Goal: Transaction & Acquisition: Purchase product/service

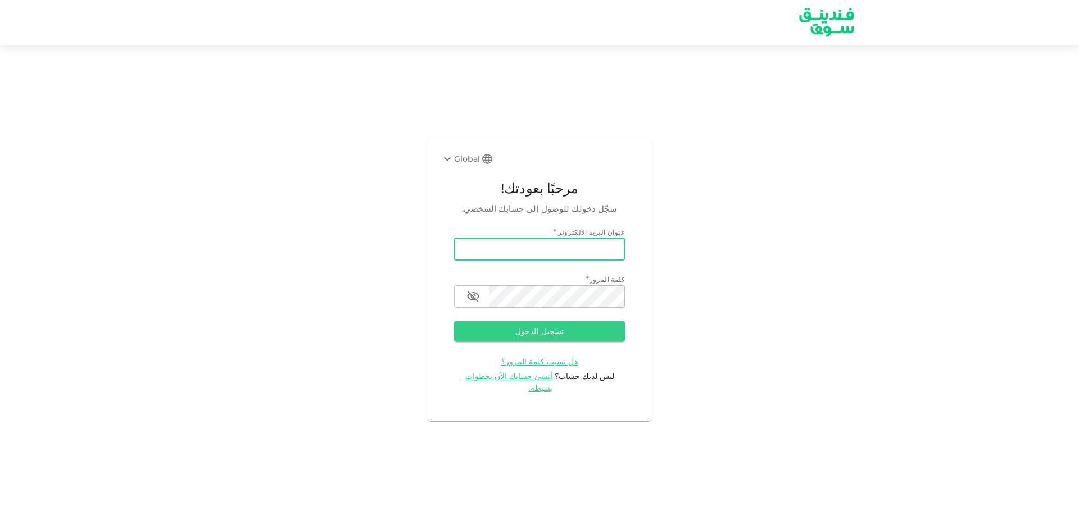
type input "[EMAIL_ADDRESS][DOMAIN_NAME]"
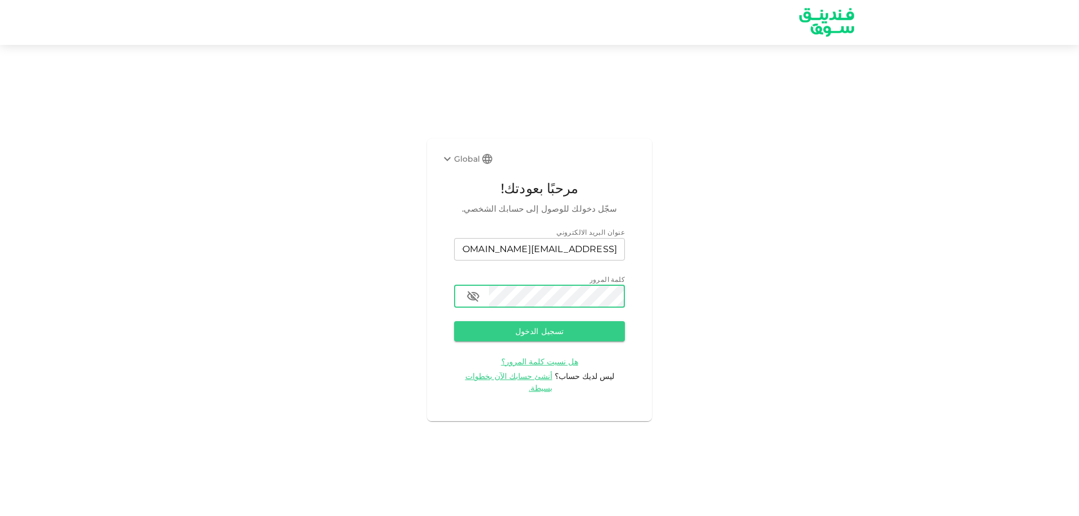
click at [454, 321] on button "تسجيل الدخول" at bounding box center [539, 331] width 171 height 20
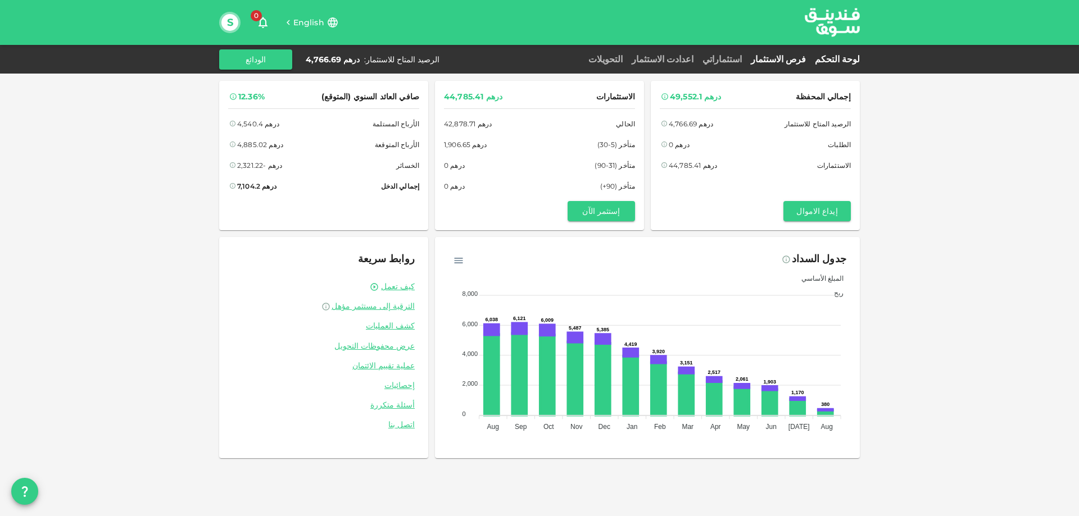
click at [786, 57] on link "فرص الاستثمار" at bounding box center [778, 59] width 64 height 11
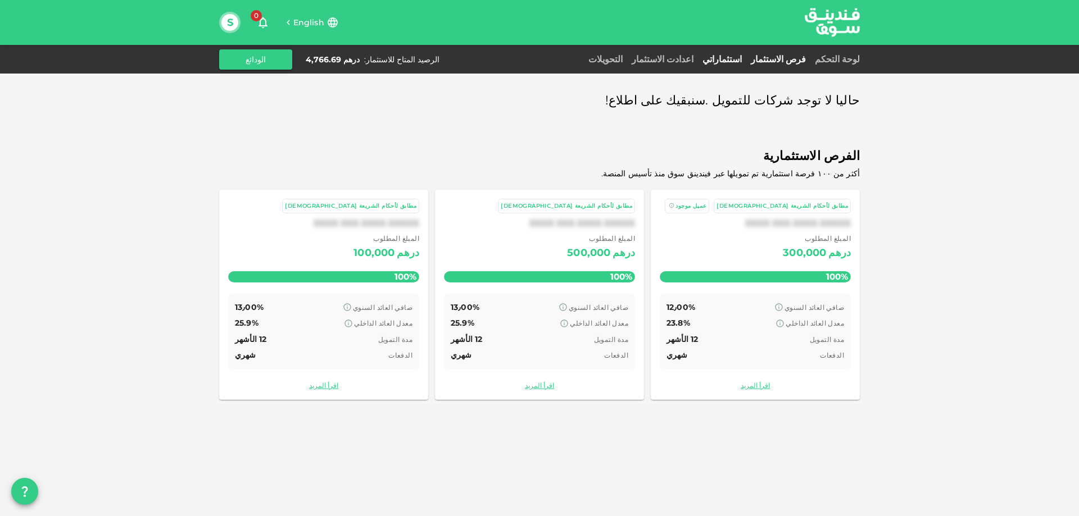
click at [746, 57] on link "استثماراتي" at bounding box center [722, 59] width 48 height 11
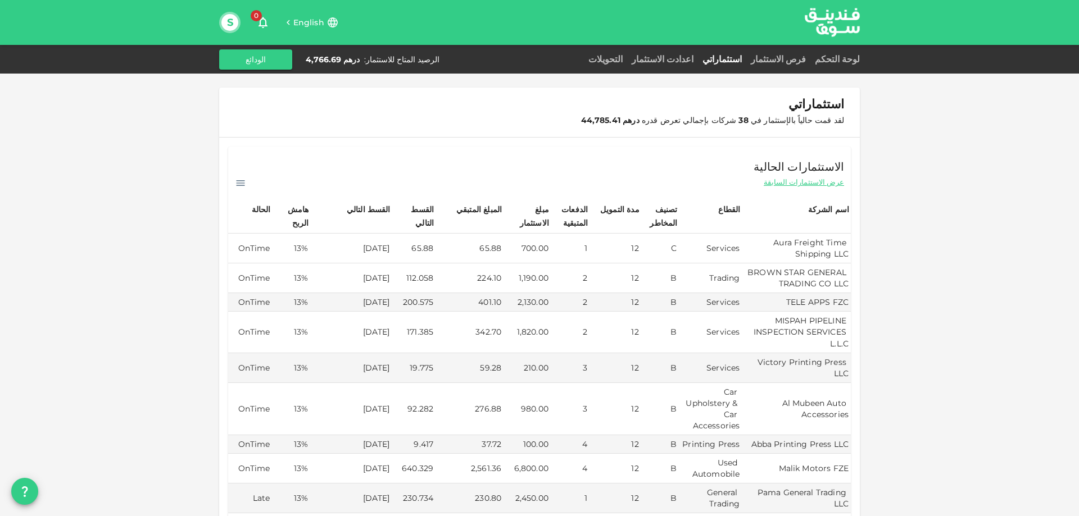
scroll to position [56, 0]
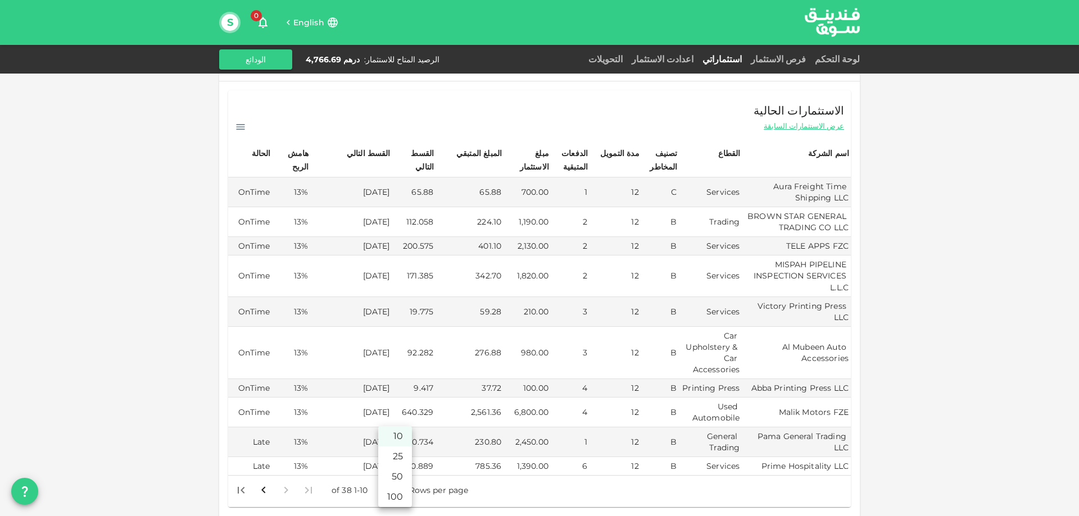
click at [389, 469] on body "English 0 S لوحة التحكم فرص الاستثمار استثماراتي اعدادت الاستثمار التحويلات الر…" at bounding box center [539, 258] width 1079 height 516
click at [394, 472] on li "50" at bounding box center [395, 477] width 34 height 20
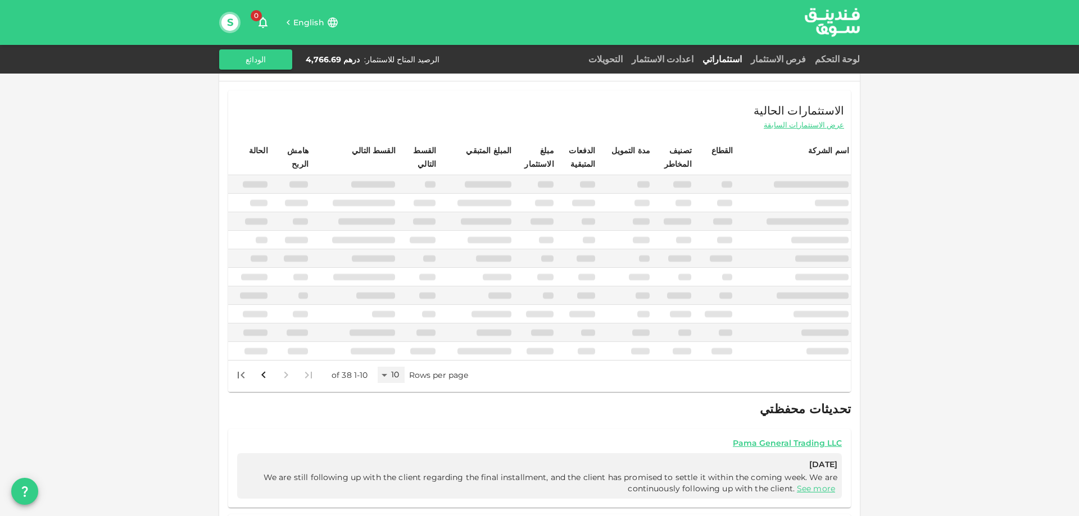
type input "50"
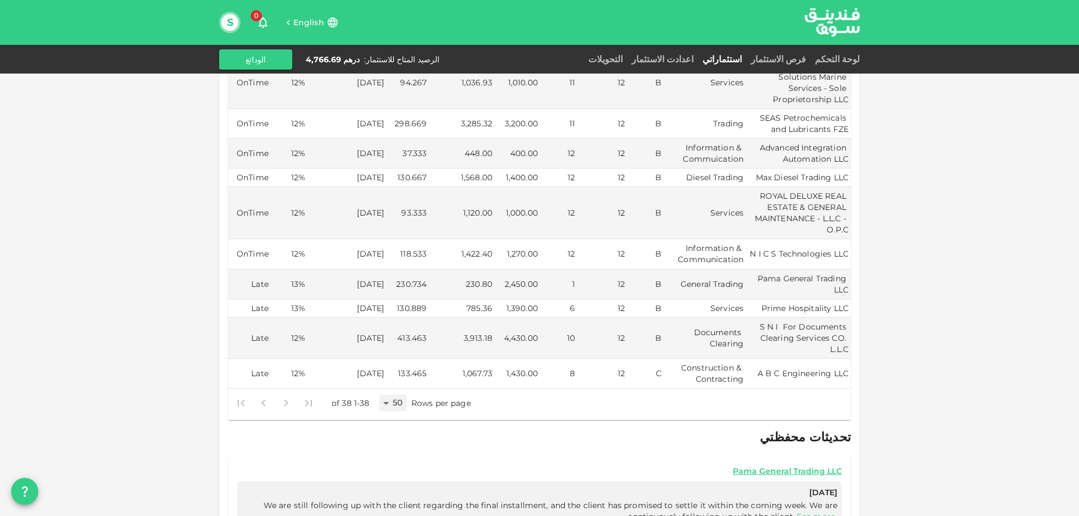
scroll to position [1067, 0]
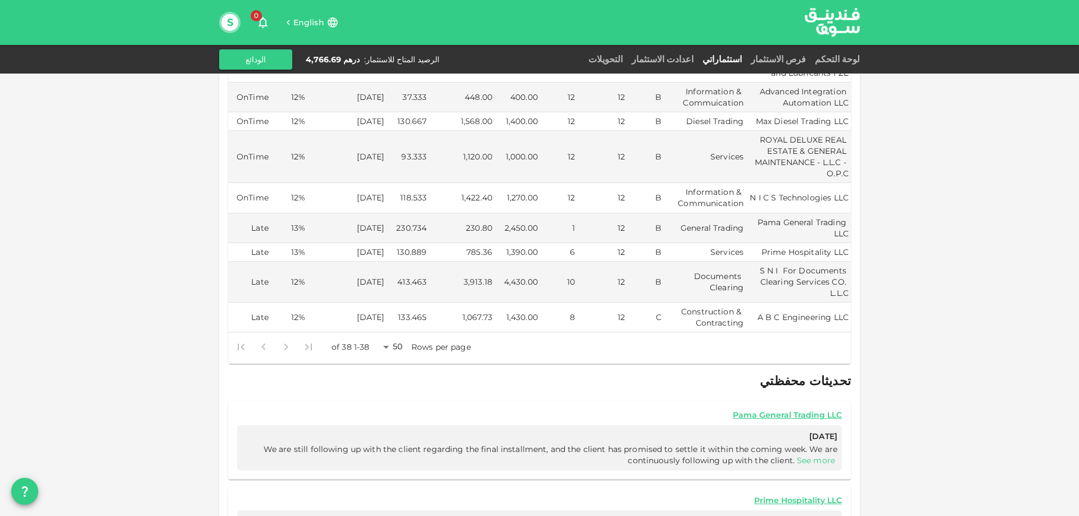
click at [816, 456] on link "See more" at bounding box center [816, 461] width 38 height 10
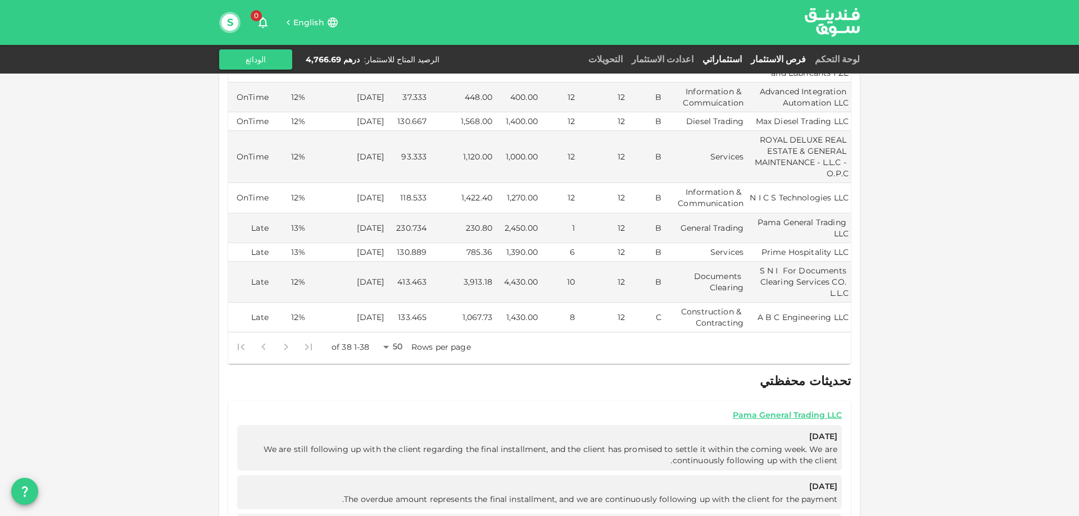
click at [789, 60] on link "فرص الاستثمار" at bounding box center [778, 59] width 64 height 11
